Goal: Information Seeking & Learning: Learn about a topic

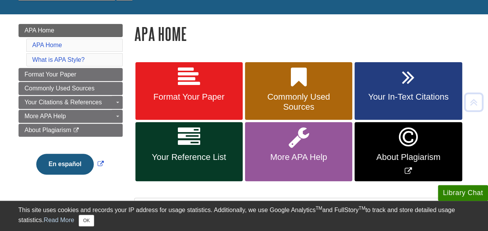
scroll to position [94, 0]
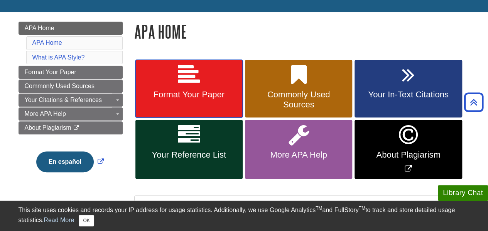
click at [208, 81] on link "Format Your Paper" at bounding box center [188, 89] width 107 height 58
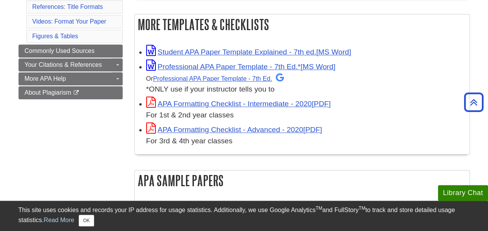
scroll to position [221, 0]
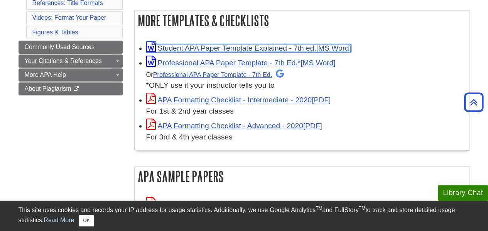
click at [215, 50] on link "Student APA Paper Template Explained - 7th ed." at bounding box center [248, 48] width 205 height 8
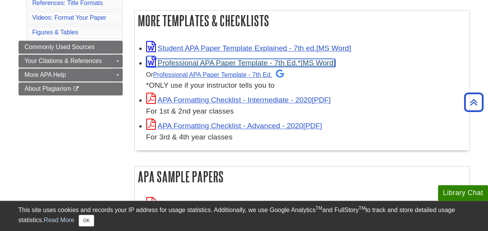
click at [209, 62] on link "Professional APA Paper Template - 7th Ed.*" at bounding box center [240, 63] width 189 height 8
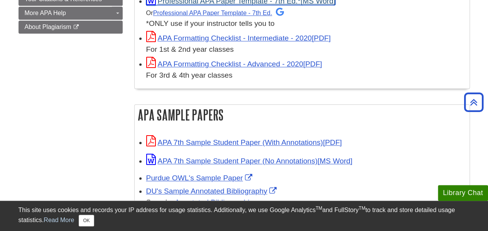
scroll to position [286, 0]
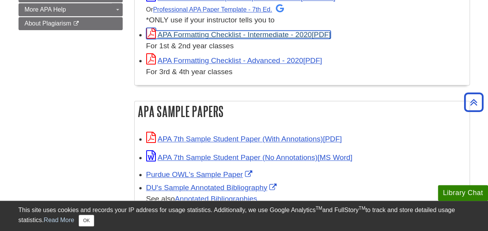
click at [209, 34] on link "APA Formatting Checklist - Intermediate - 2020" at bounding box center [238, 34] width 185 height 8
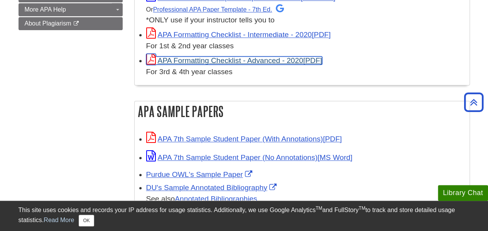
click at [199, 59] on link "APA Formatting Checklist - Advanced - 2020" at bounding box center [234, 60] width 176 height 8
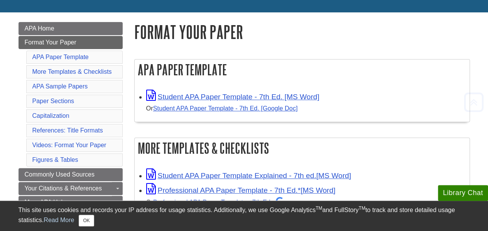
scroll to position [174, 0]
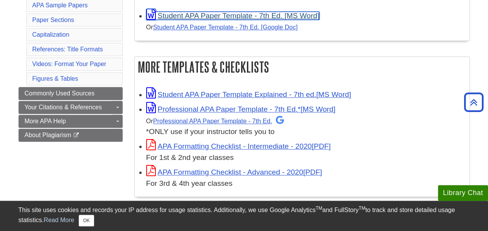
click at [210, 15] on link "Student APA Paper Template - 7th Ed. [MS Word]" at bounding box center [232, 16] width 173 height 8
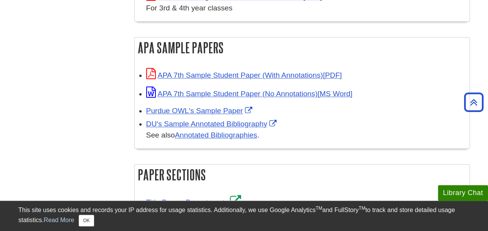
scroll to position [353, 0]
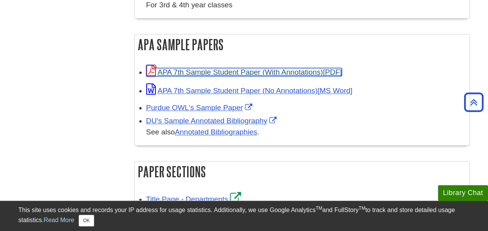
click at [217, 71] on link "APA 7th Sample Student Paper (With Annotations)" at bounding box center [244, 72] width 196 height 8
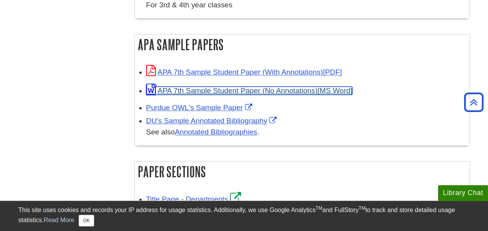
click at [250, 91] on link "APA 7th Sample Student Paper (No Annotations)" at bounding box center [249, 90] width 206 height 8
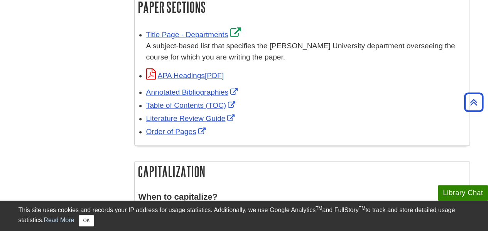
scroll to position [520, 0]
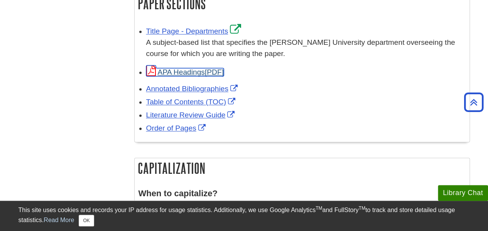
click at [178, 74] on link "APA Headings" at bounding box center [185, 72] width 78 height 8
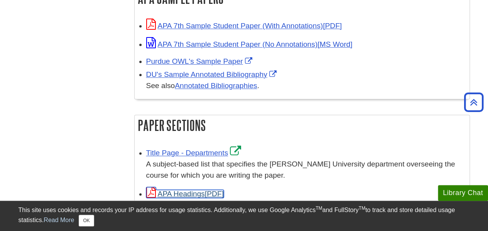
scroll to position [0, 0]
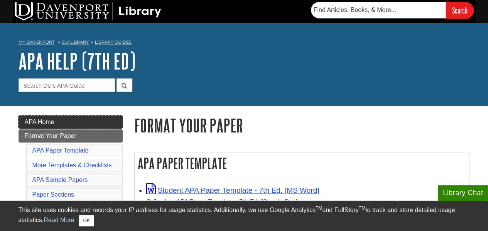
click at [52, 119] on span "APA Home" at bounding box center [40, 121] width 30 height 7
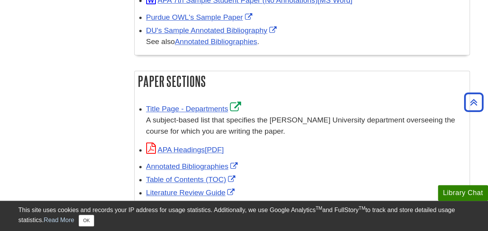
scroll to position [450, 0]
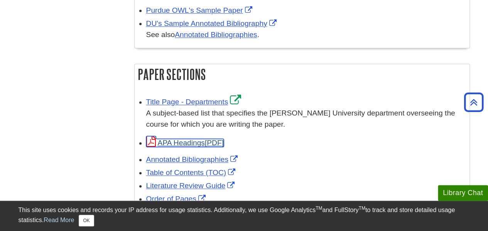
click at [174, 143] on link "APA Headings" at bounding box center [185, 142] width 78 height 8
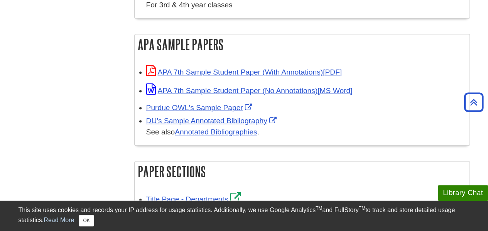
scroll to position [350, 0]
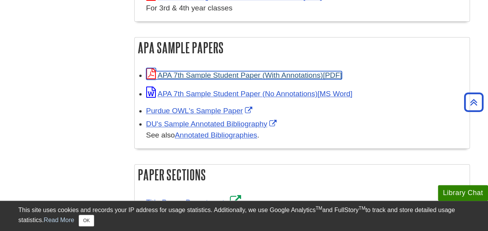
click at [221, 76] on link "APA 7th Sample Student Paper (With Annotations)" at bounding box center [244, 75] width 196 height 8
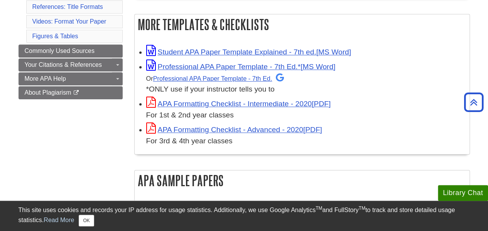
scroll to position [213, 0]
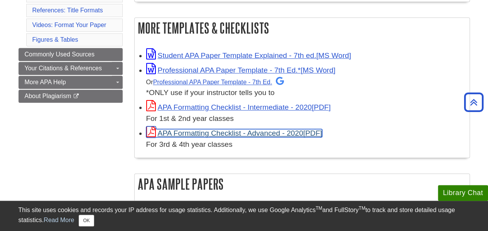
click at [236, 132] on link "APA Formatting Checklist - Advanced - 2020" at bounding box center [234, 133] width 176 height 8
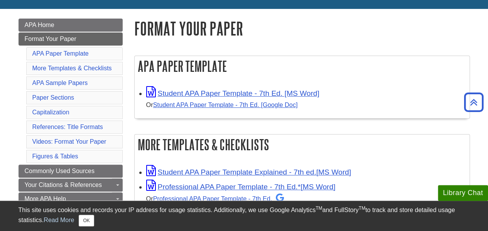
scroll to position [0, 0]
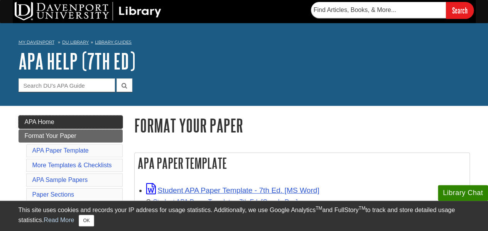
click at [39, 124] on span "APA Home" at bounding box center [40, 121] width 30 height 7
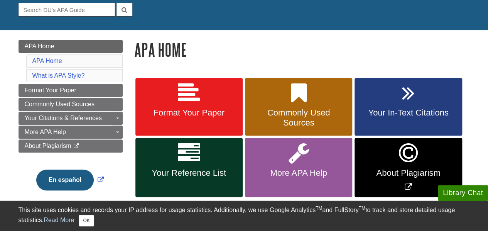
scroll to position [78, 0]
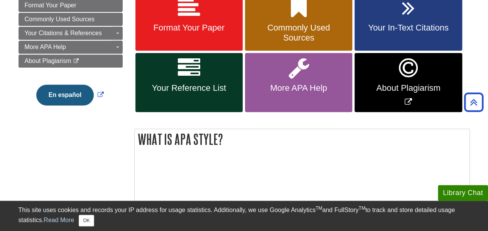
scroll to position [167, 0]
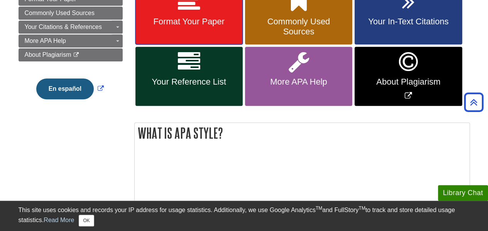
click at [229, 15] on link "Format Your Paper" at bounding box center [188, 16] width 107 height 58
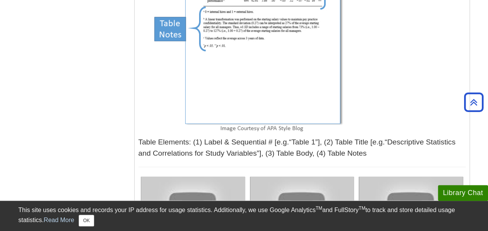
scroll to position [2407, 0]
